Goal: Contribute content: Add original content to the website for others to see

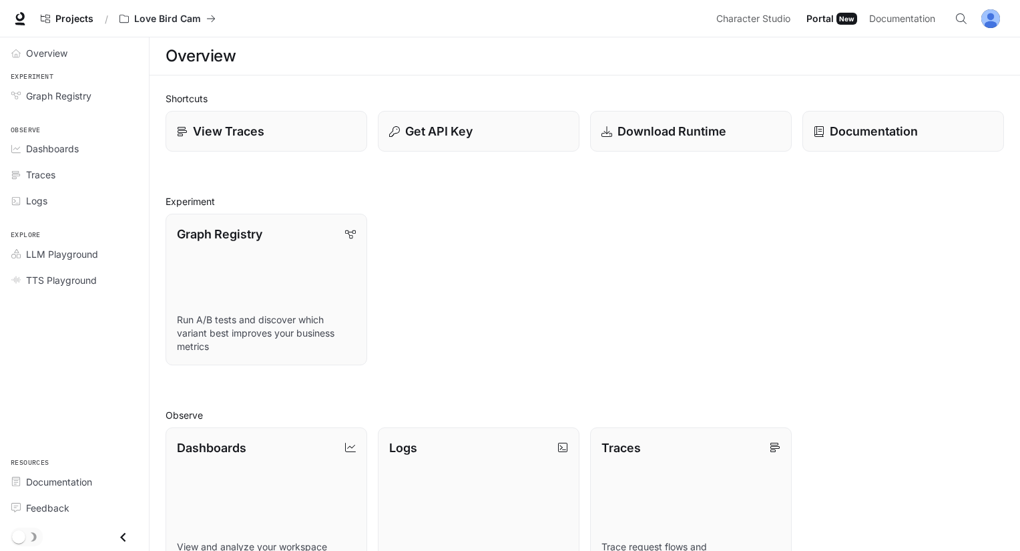
click at [982, 26] on button "button" at bounding box center [990, 18] width 27 height 27
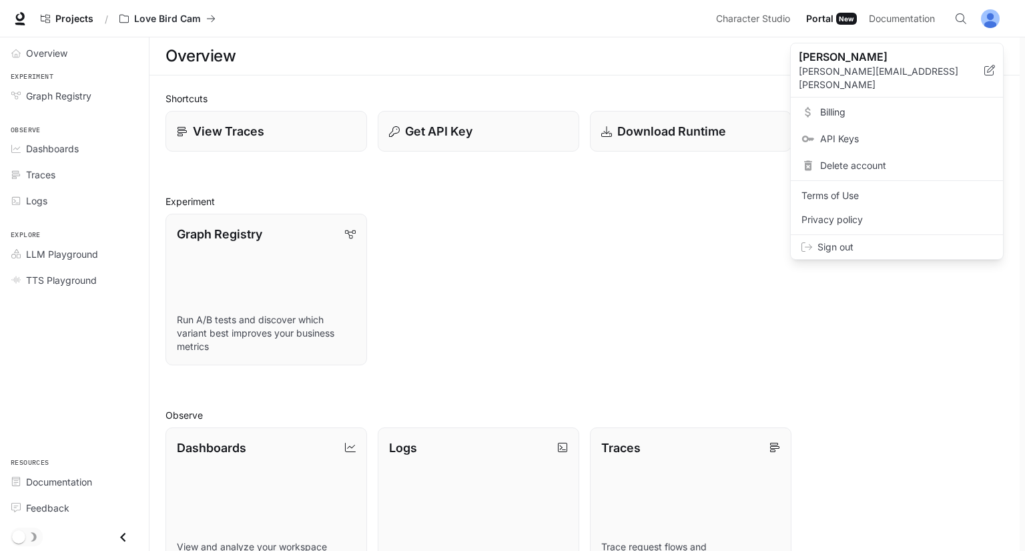
click at [865, 5] on div at bounding box center [512, 275] width 1025 height 551
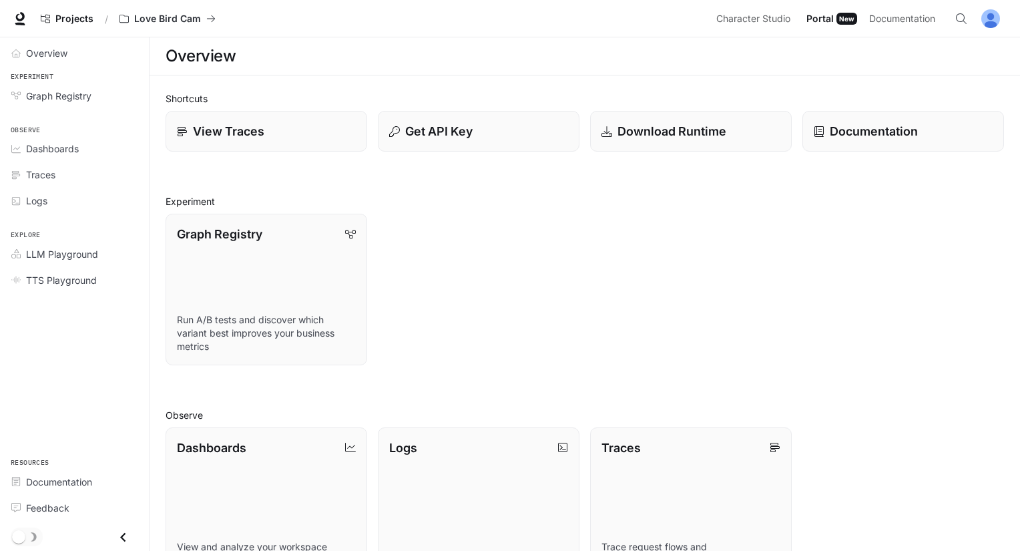
click at [686, 204] on div "Graph Registry Run A/B tests and discover which variant best improves your busi…" at bounding box center [579, 284] width 849 height 162
click at [742, 16] on span "Character Studio" at bounding box center [753, 19] width 74 height 17
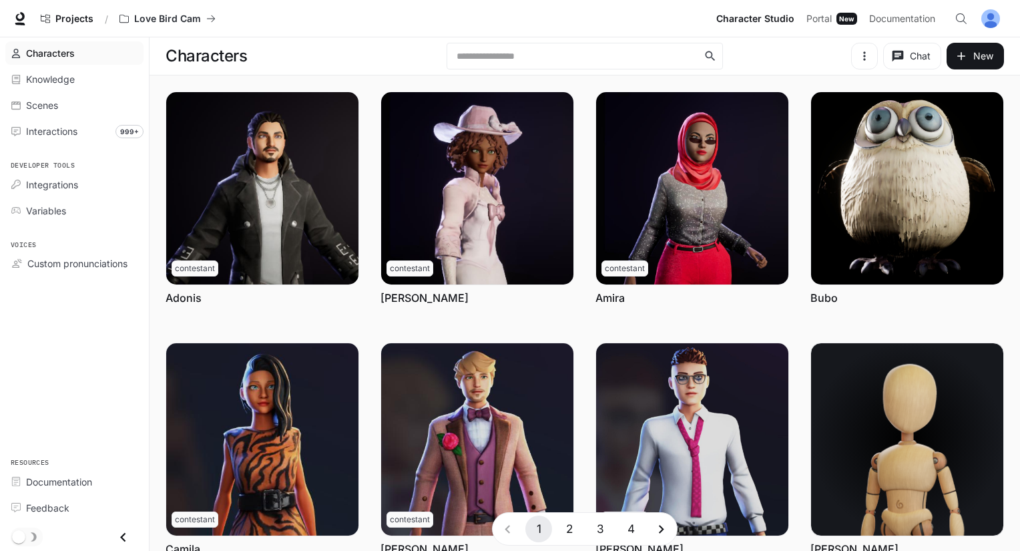
click at [858, 59] on icon "button" at bounding box center [864, 55] width 13 height 13
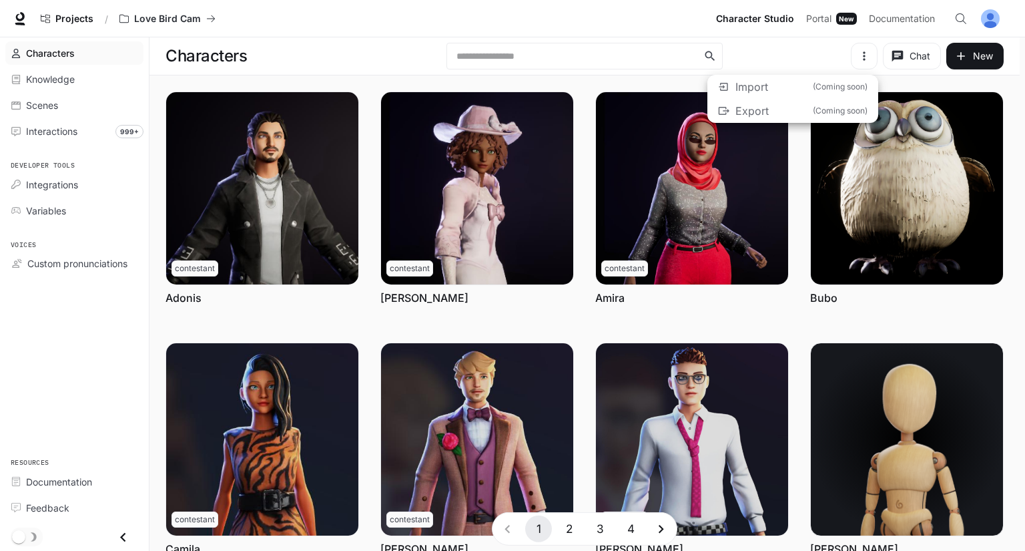
click at [858, 59] on div at bounding box center [512, 275] width 1025 height 551
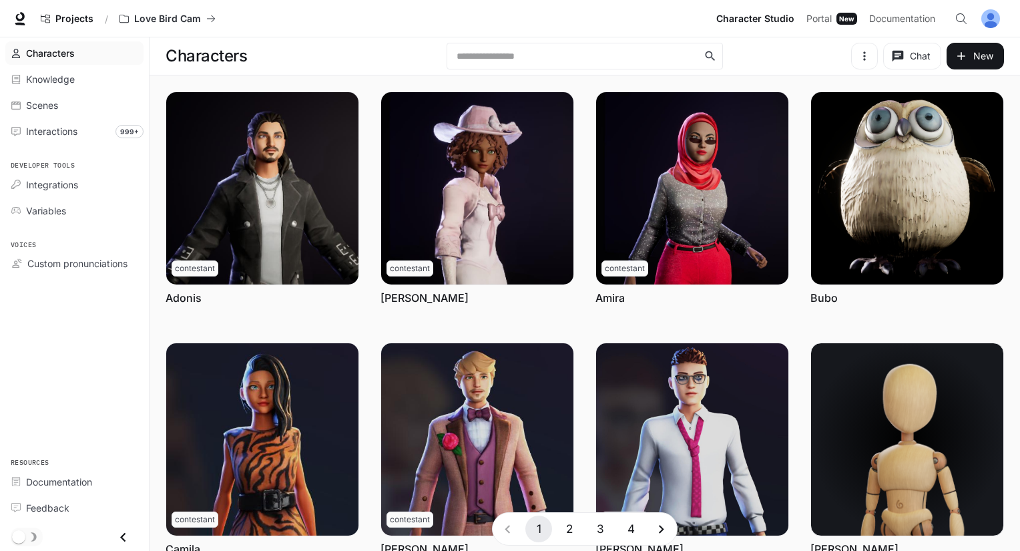
click at [856, 68] on button "button" at bounding box center [864, 56] width 27 height 27
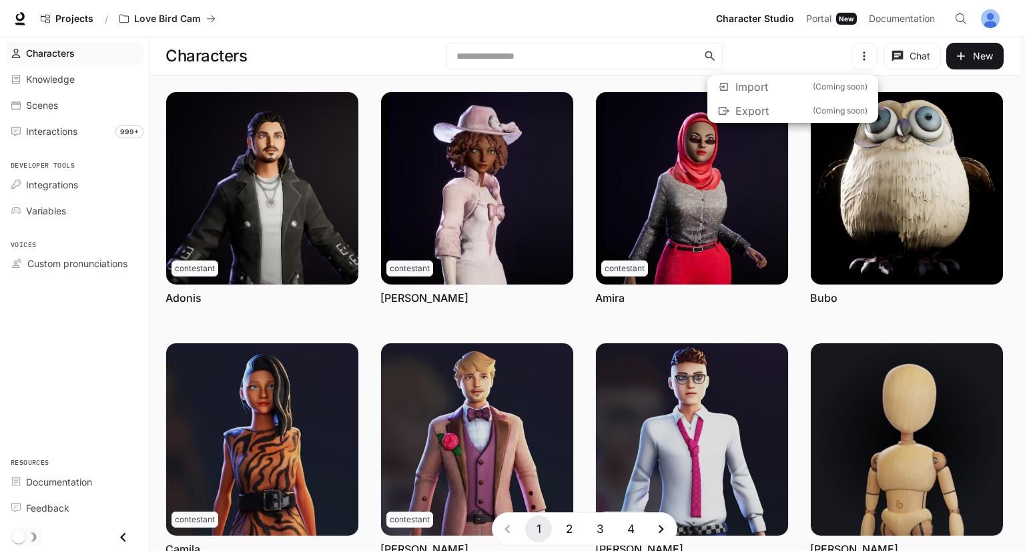
click at [831, 88] on ul "Import (Coming soon) Export (Coming soon)" at bounding box center [793, 99] width 171 height 48
click at [757, 83] on ul "Import (Coming soon) Export (Coming soon)" at bounding box center [793, 99] width 171 height 48
drag, startPoint x: 893, startPoint y: 27, endPoint x: 885, endPoint y: 29, distance: 8.4
click at [885, 29] on div at bounding box center [512, 275] width 1025 height 551
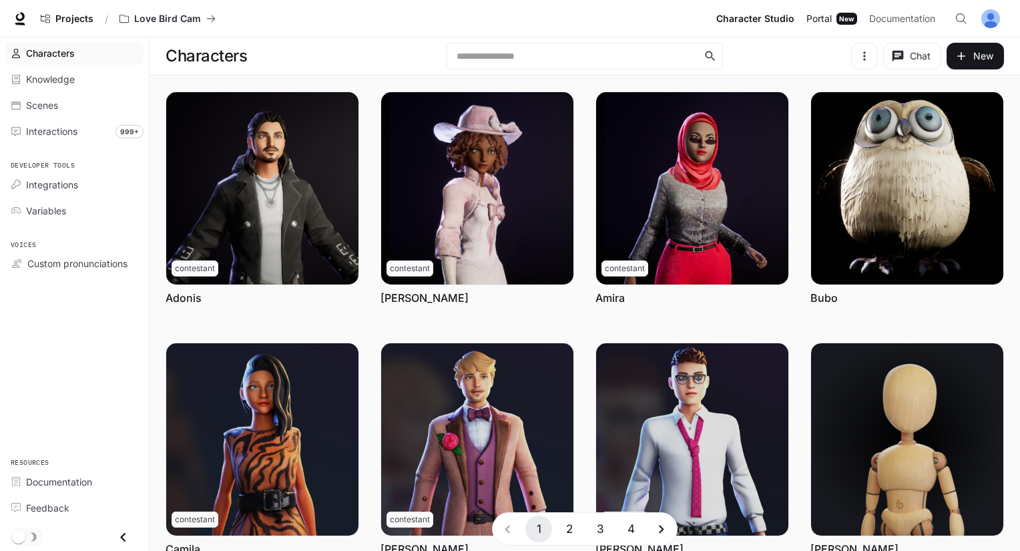
click at [820, 21] on span "Portal" at bounding box center [818, 19] width 25 height 17
click at [873, 47] on button "button" at bounding box center [864, 56] width 27 height 27
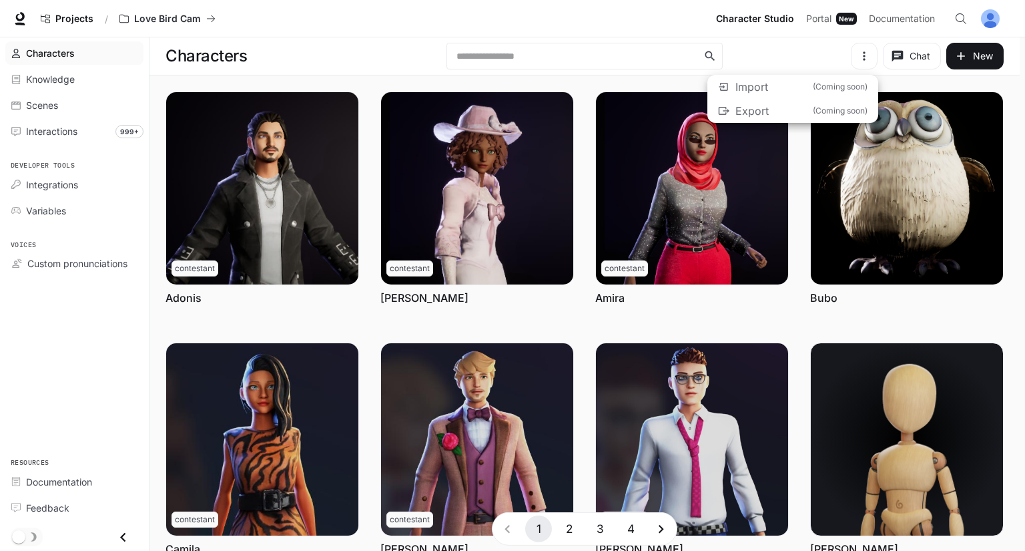
click at [380, 156] on div at bounding box center [512, 275] width 1025 height 551
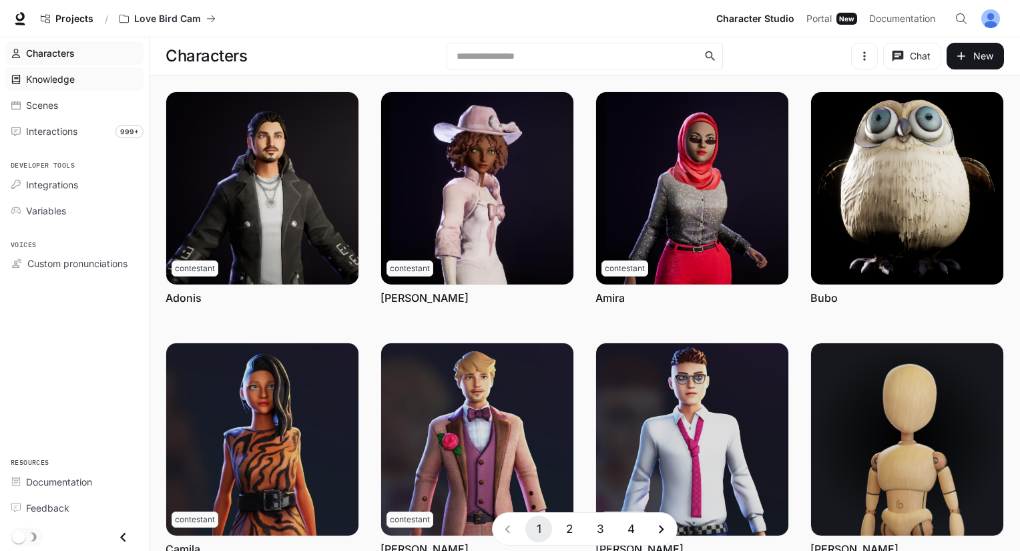
click at [90, 89] on link "Knowledge" at bounding box center [74, 78] width 138 height 23
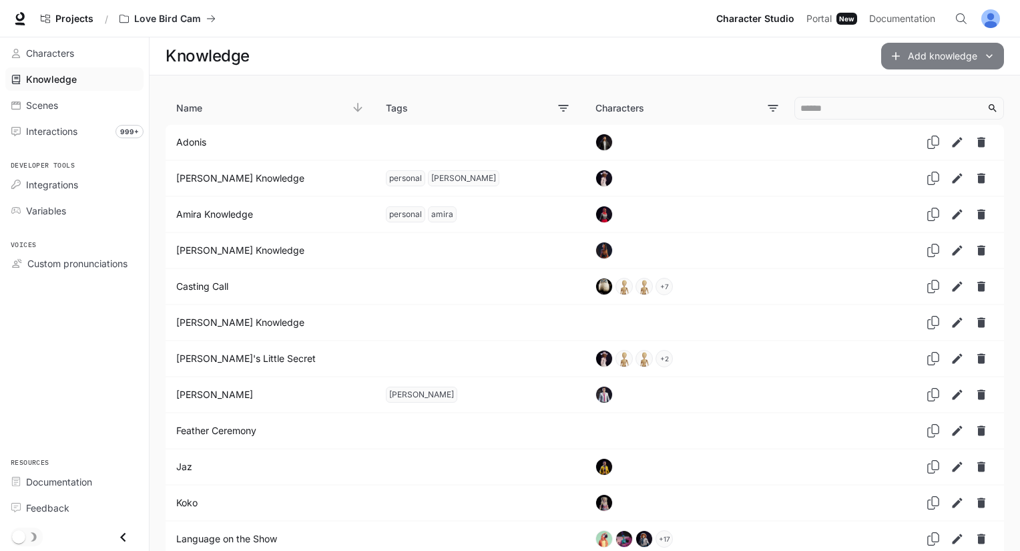
click at [933, 47] on button "Add knowledge" at bounding box center [942, 56] width 123 height 27
click at [906, 64] on button "Add knowledge" at bounding box center [942, 56] width 123 height 27
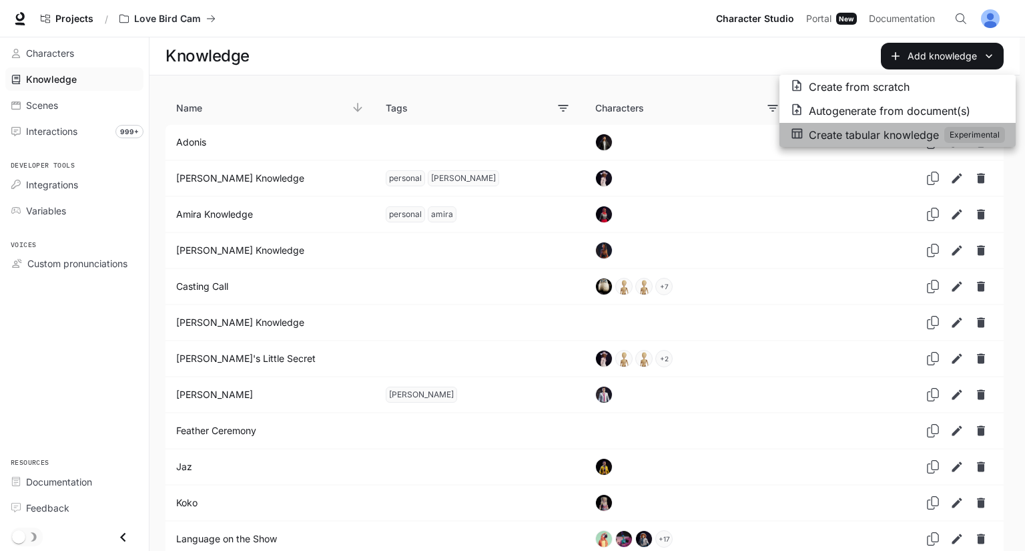
click at [899, 131] on p "Create tabular knowledge" at bounding box center [874, 135] width 130 height 16
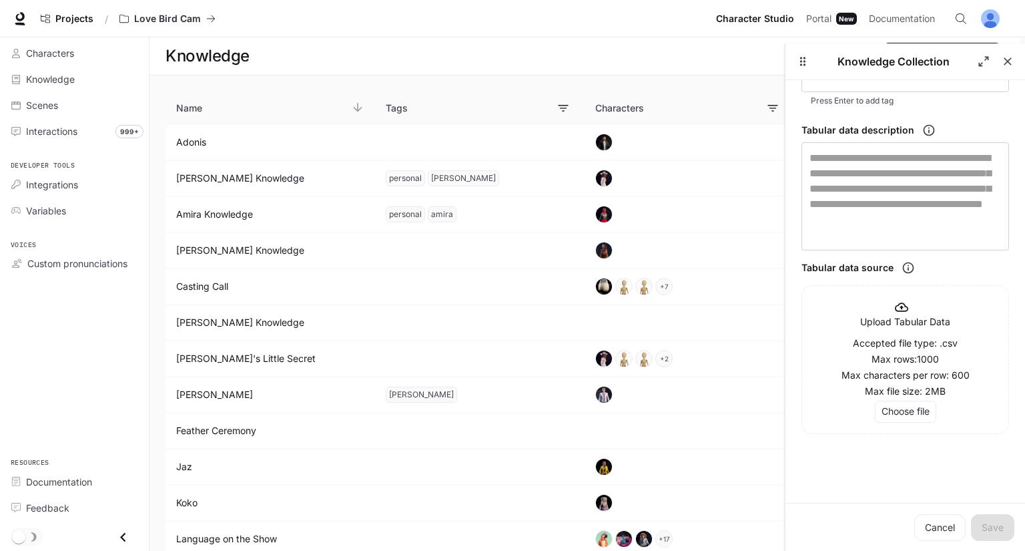
scroll to position [119, 0]
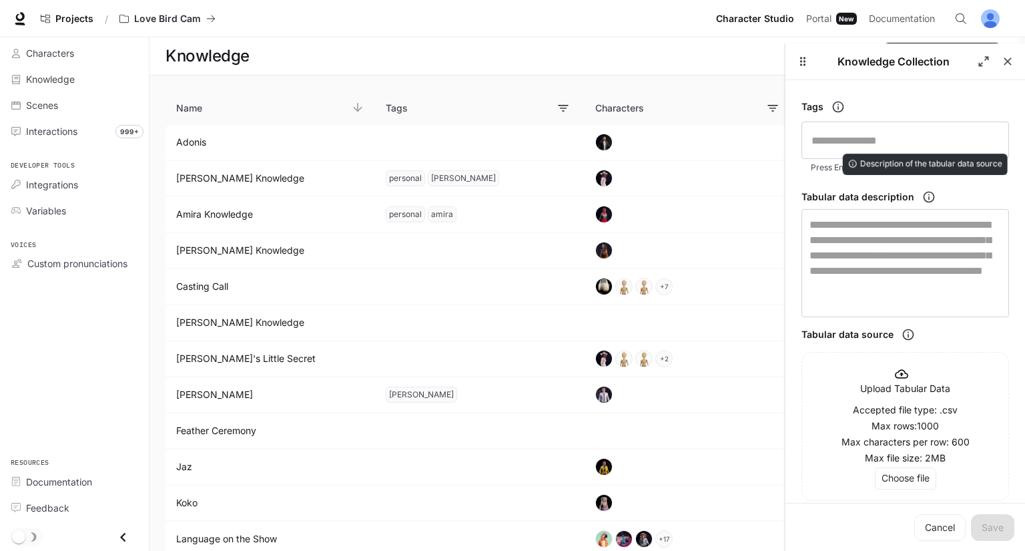
click at [927, 194] on icon "tabular-knowledge-form" at bounding box center [928, 196] width 13 height 13
